Goal: Information Seeking & Learning: Find specific fact

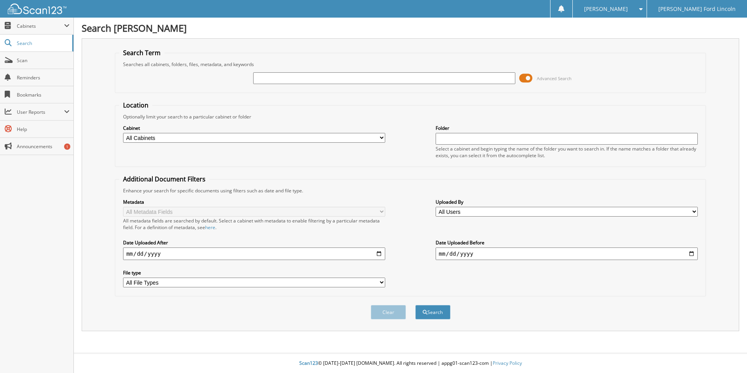
click at [323, 80] on input "text" at bounding box center [384, 78] width 262 height 12
type input "272534"
click at [415, 305] on button "Search" at bounding box center [432, 312] width 35 height 14
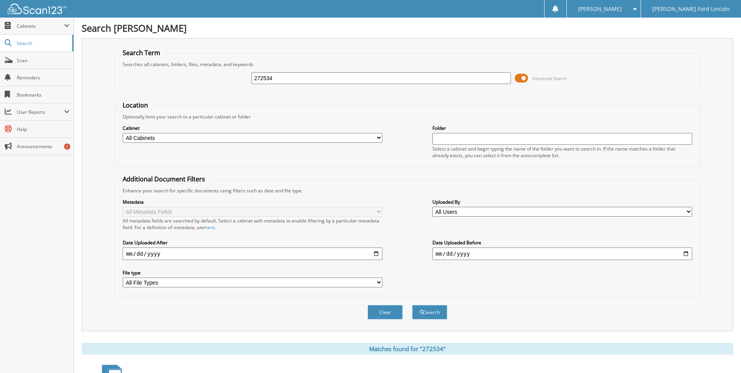
click at [525, 77] on span at bounding box center [521, 78] width 13 height 12
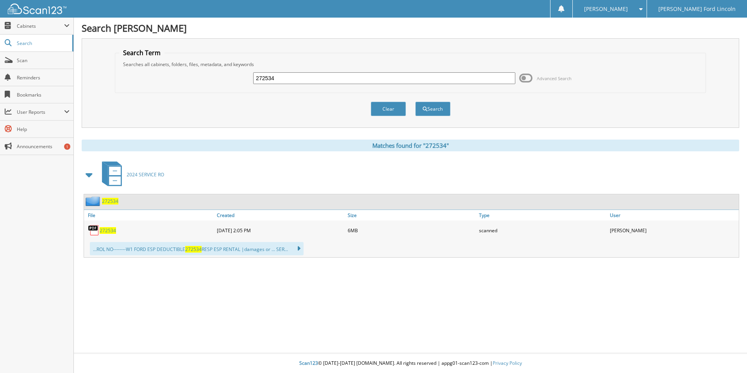
click at [107, 231] on span "272534" at bounding box center [108, 230] width 16 height 7
click at [289, 76] on input "272534" at bounding box center [384, 78] width 262 height 12
type input "260943"
click at [423, 107] on span "submit" at bounding box center [425, 109] width 5 height 5
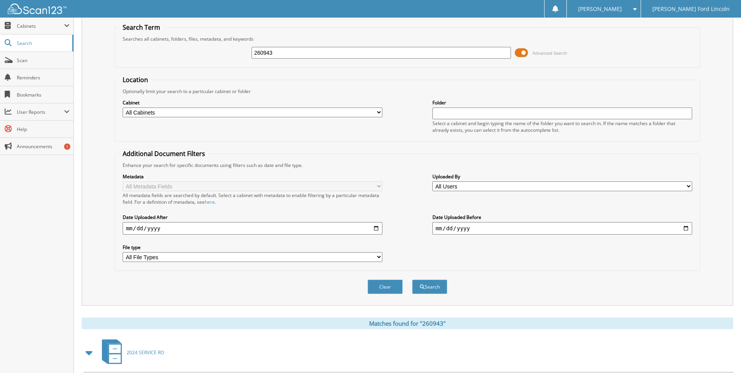
scroll to position [39, 0]
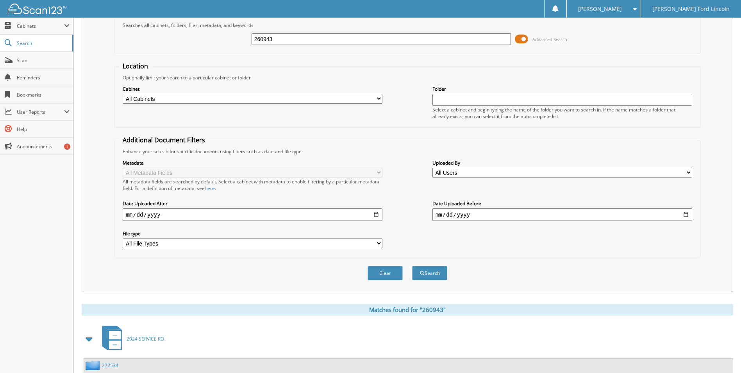
click at [522, 41] on span at bounding box center [521, 39] width 13 height 12
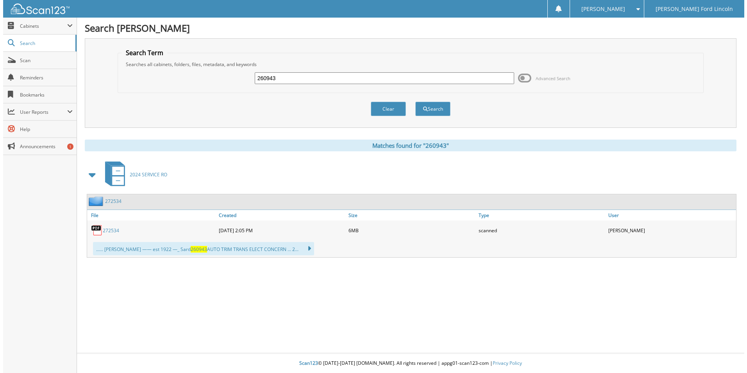
scroll to position [0, 0]
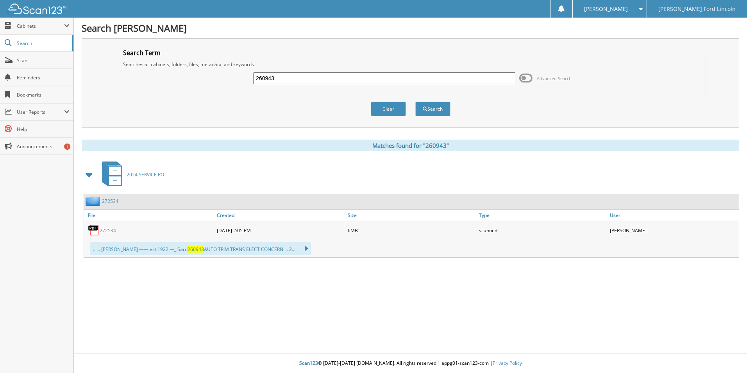
click at [105, 228] on link "272534" at bounding box center [108, 230] width 16 height 7
click at [291, 73] on input "260943" at bounding box center [384, 78] width 262 height 12
type input "260845"
click at [423, 104] on button "Search" at bounding box center [432, 109] width 35 height 14
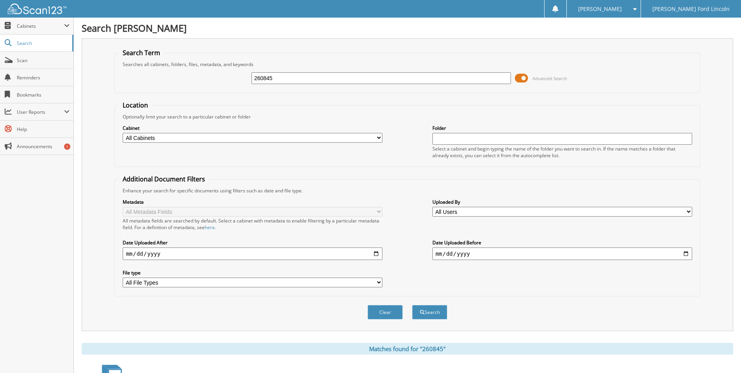
click at [527, 74] on span at bounding box center [521, 78] width 13 height 12
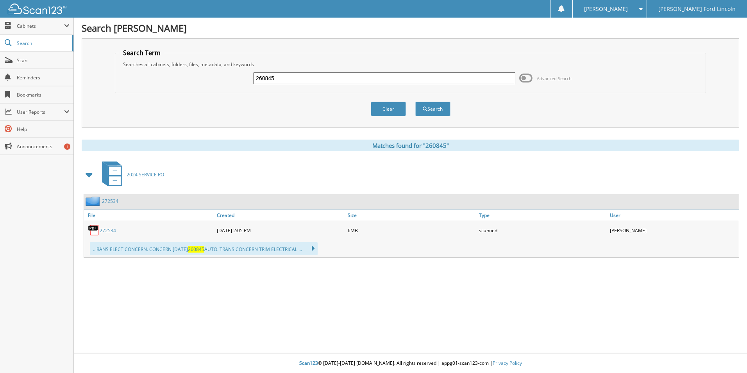
click at [287, 72] on input "260845" at bounding box center [384, 78] width 262 height 12
type input "260845"
click at [415, 102] on button "Search" at bounding box center [432, 109] width 35 height 14
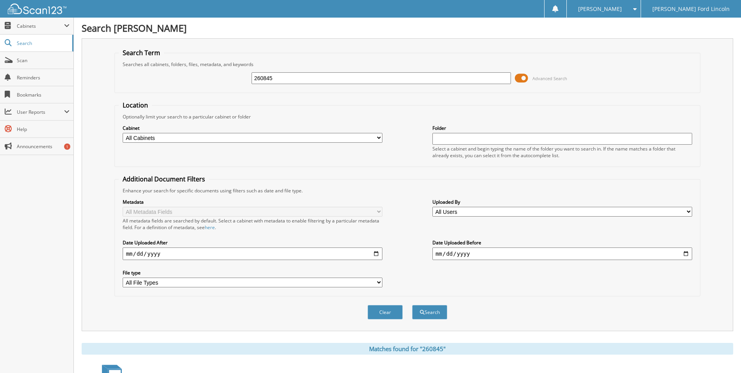
click at [291, 76] on input "260845" at bounding box center [382, 78] width 260 height 12
type input "260840"
click at [412, 305] on button "Search" at bounding box center [429, 312] width 35 height 14
click at [528, 76] on span at bounding box center [521, 78] width 13 height 12
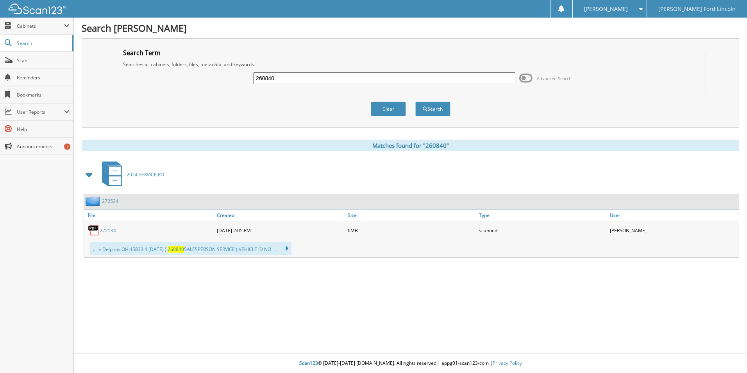
click at [90, 174] on span at bounding box center [89, 175] width 11 height 14
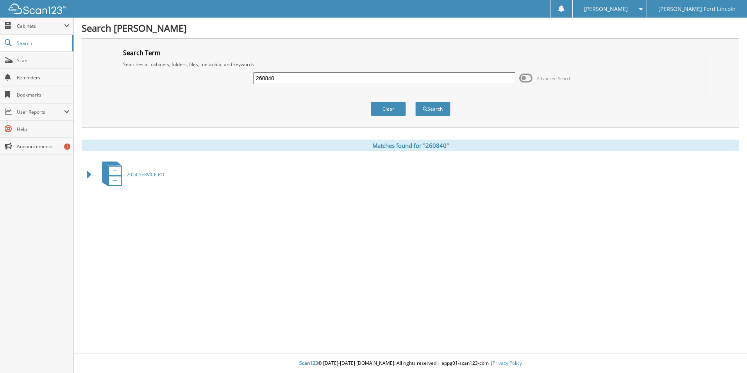
click at [90, 174] on span at bounding box center [89, 175] width 11 height 14
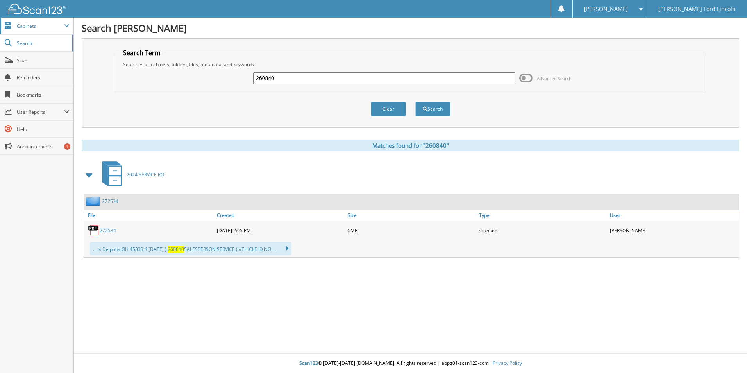
click at [23, 27] on span "Cabinets" at bounding box center [40, 26] width 47 height 7
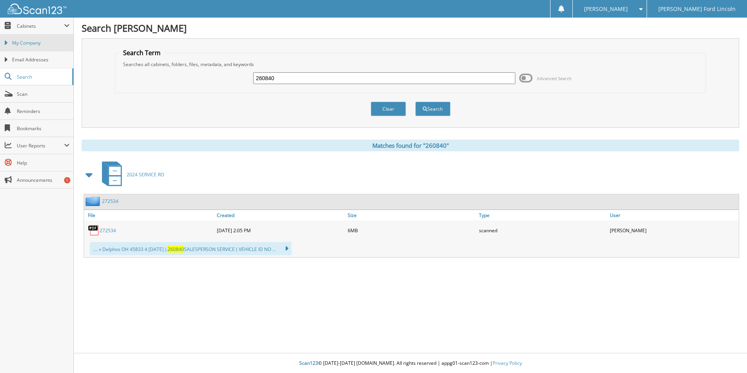
click at [20, 39] on link "My Company" at bounding box center [36, 42] width 73 height 17
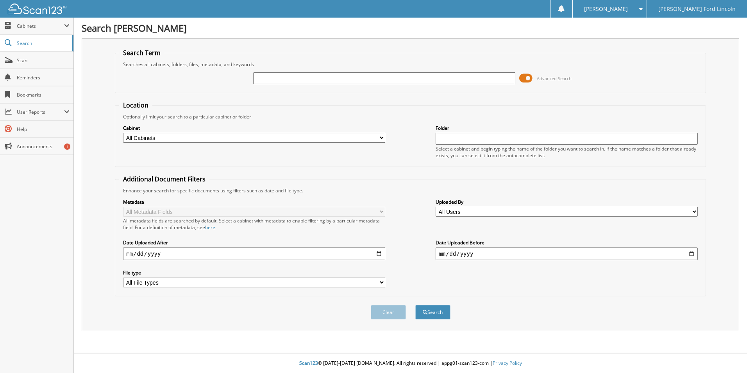
click at [281, 81] on input "text" at bounding box center [384, 78] width 262 height 12
click at [351, 80] on input "text" at bounding box center [384, 78] width 262 height 12
type input "260943"
click at [440, 310] on button "Search" at bounding box center [432, 312] width 35 height 14
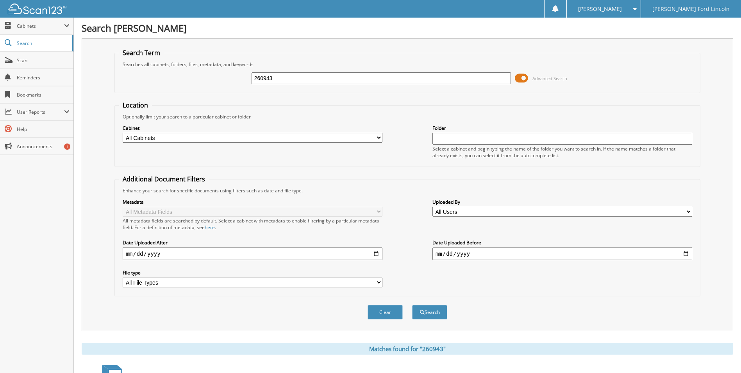
click at [311, 77] on input "260943" at bounding box center [382, 78] width 260 height 12
type input "260845"
click at [412, 305] on button "Search" at bounding box center [429, 312] width 35 height 14
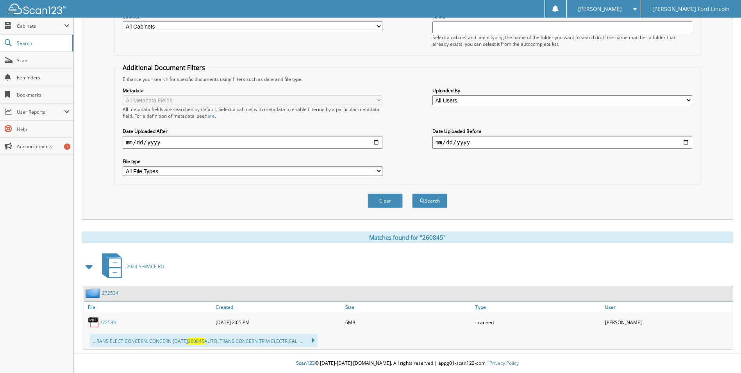
scroll to position [112, 0]
click at [104, 322] on link "272534" at bounding box center [108, 322] width 16 height 7
click at [91, 265] on span at bounding box center [89, 266] width 11 height 14
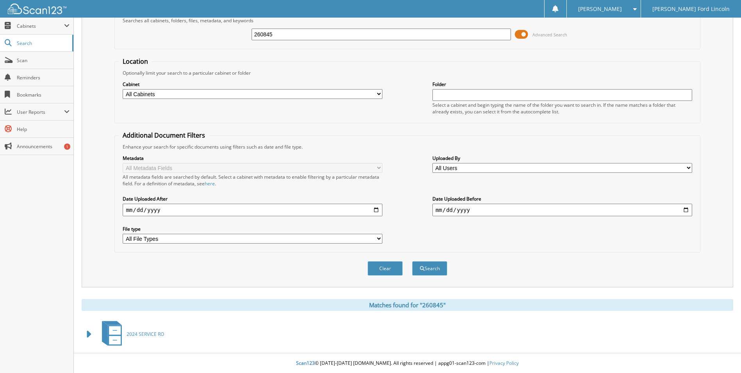
click at [87, 328] on span at bounding box center [89, 334] width 11 height 14
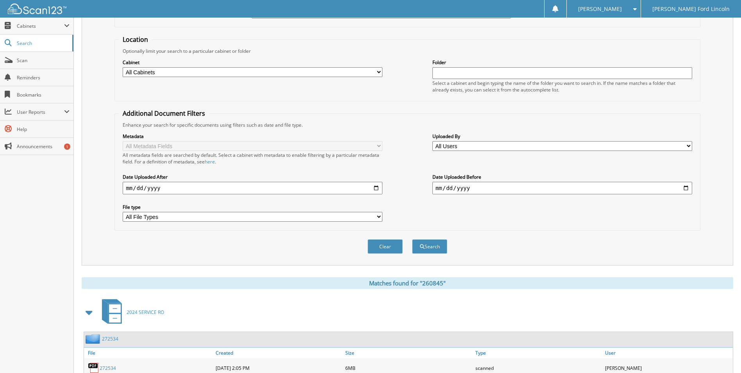
scroll to position [0, 0]
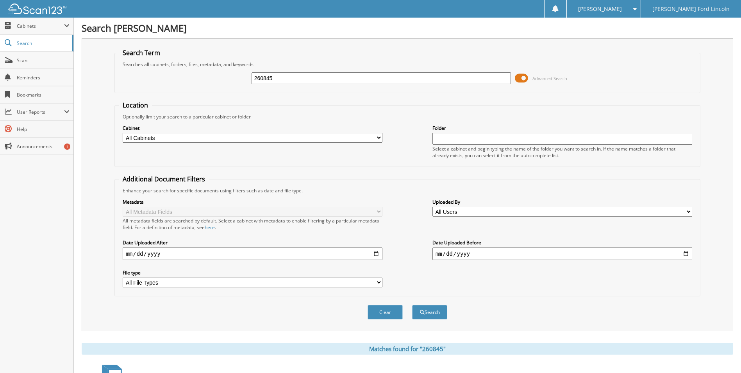
click at [298, 70] on div "260845 Advanced Search" at bounding box center [407, 78] width 577 height 21
click at [294, 79] on input "260845" at bounding box center [382, 78] width 260 height 12
type input "228509"
click at [412, 305] on button "Search" at bounding box center [429, 312] width 35 height 14
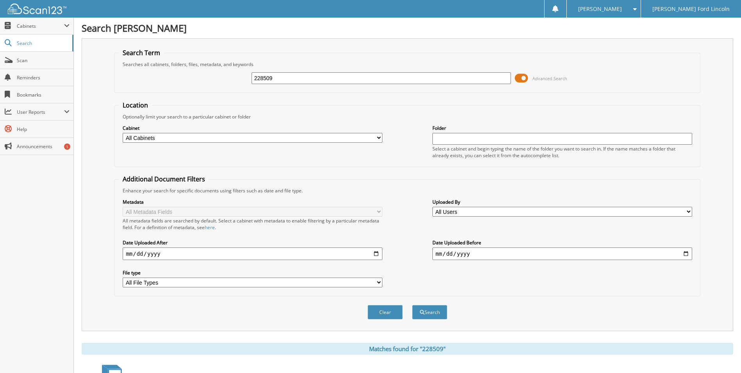
click at [278, 77] on input "228509" at bounding box center [382, 78] width 260 height 12
type input "260943"
click at [412, 305] on button "Search" at bounding box center [429, 312] width 35 height 14
click at [287, 78] on input "260943" at bounding box center [382, 78] width 260 height 12
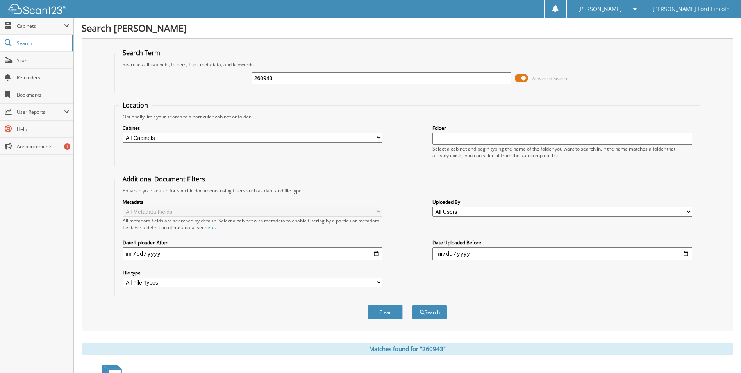
click at [287, 78] on input "260943" at bounding box center [382, 78] width 260 height 12
type input "255500"
click at [412, 305] on button "Search" at bounding box center [429, 312] width 35 height 14
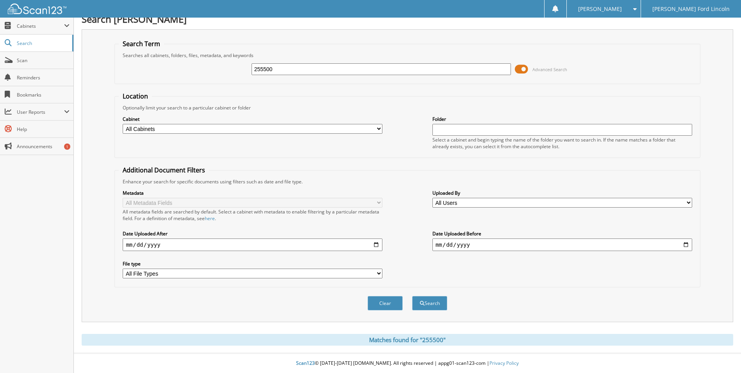
click at [289, 70] on input "255500" at bounding box center [382, 69] width 260 height 12
type input "252140"
click at [412, 296] on button "Search" at bounding box center [429, 303] width 35 height 14
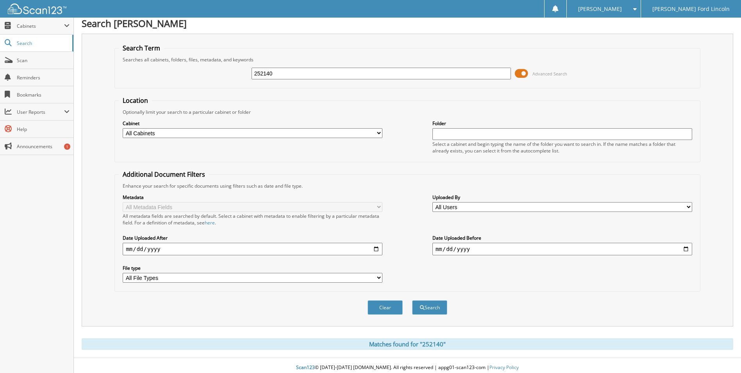
scroll to position [9, 0]
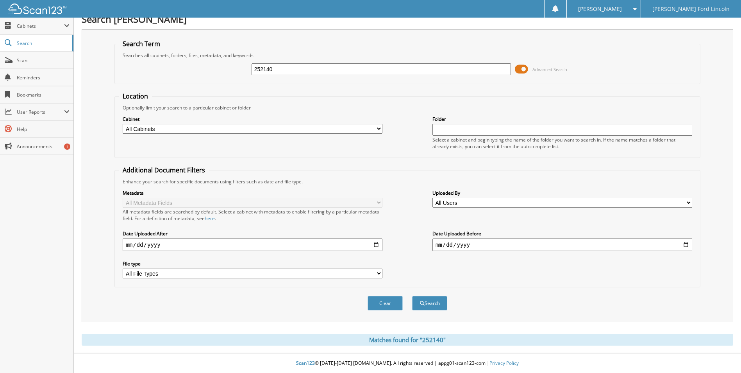
click at [282, 69] on input "252140" at bounding box center [382, 69] width 260 height 12
type input "234876"
click at [412, 296] on button "Search" at bounding box center [429, 303] width 35 height 14
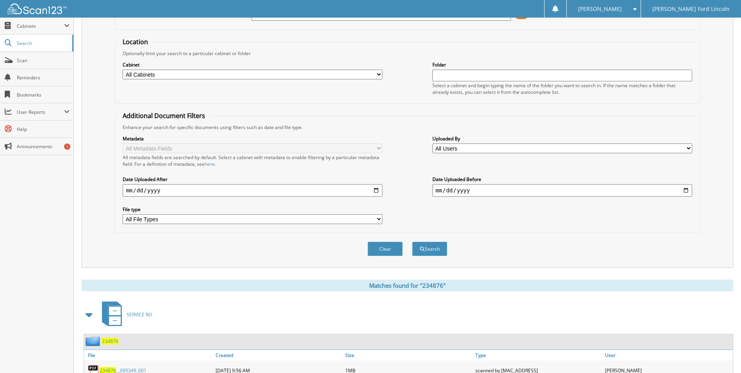
scroll to position [156, 0]
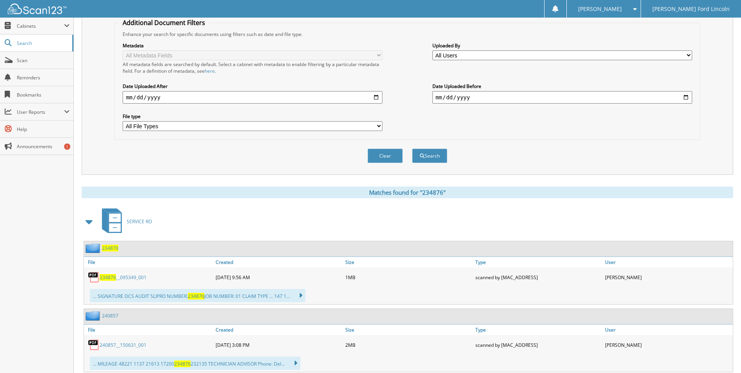
click at [108, 243] on div "234876" at bounding box center [101, 248] width 34 height 10
click at [107, 275] on span "234876" at bounding box center [108, 277] width 16 height 7
